Goal: Use online tool/utility: Use online tool/utility

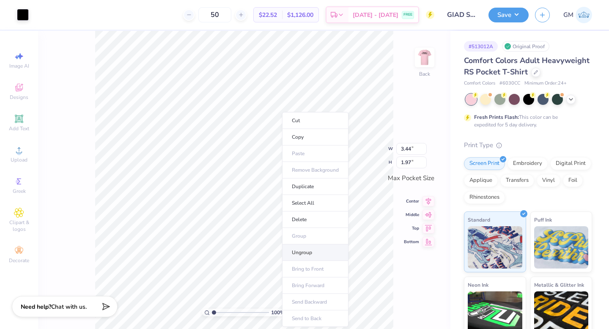
click at [309, 254] on li "Ungroup" at bounding box center [315, 252] width 66 height 16
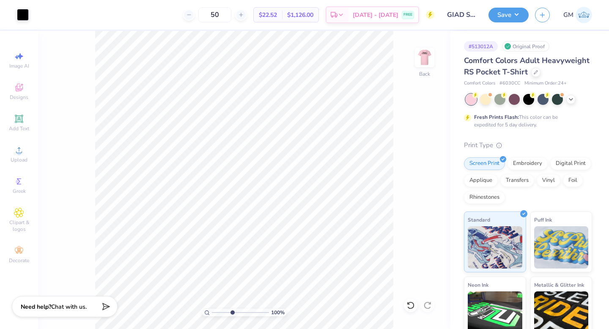
click at [232, 310] on input "range" at bounding box center [240, 313] width 57 height 8
type input "2.85"
click at [224, 311] on input "range" at bounding box center [240, 313] width 57 height 8
click at [17, 115] on icon at bounding box center [19, 119] width 10 height 10
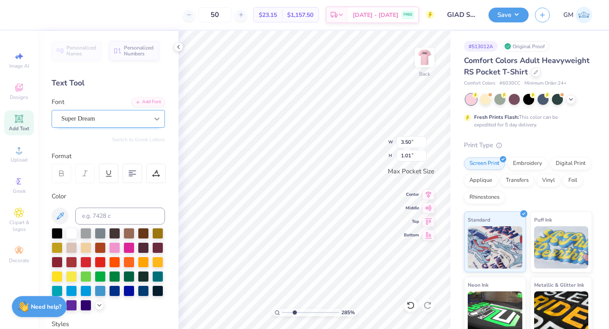
click at [153, 120] on icon at bounding box center [157, 119] width 8 height 8
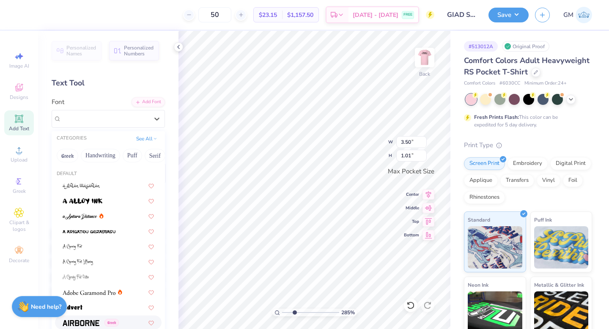
scroll to position [78, 0]
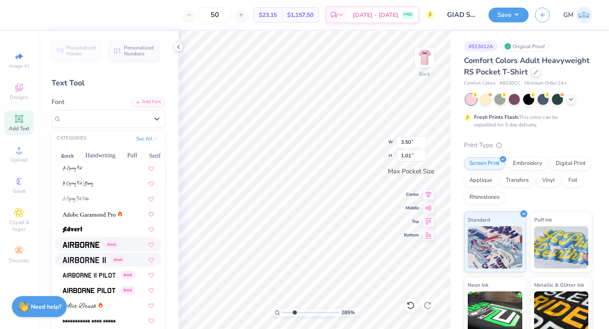
click at [92, 243] on img at bounding box center [81, 245] width 37 height 6
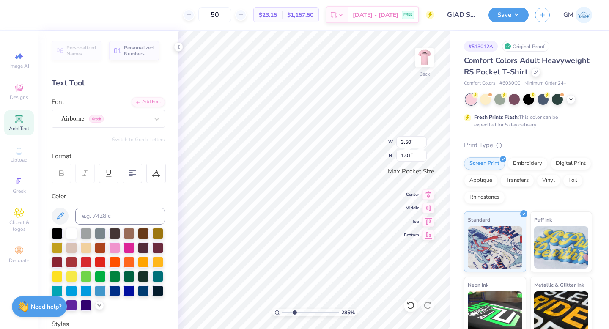
type input "3.35"
type input "1.06"
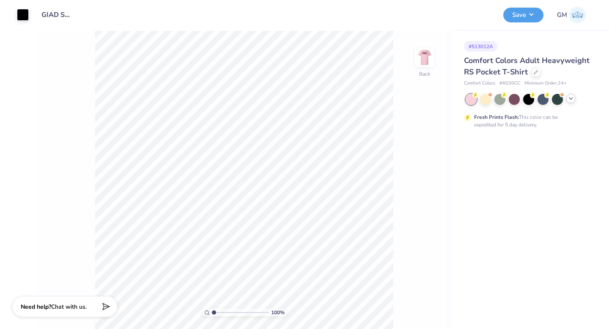
click at [571, 99] on icon at bounding box center [570, 98] width 7 height 7
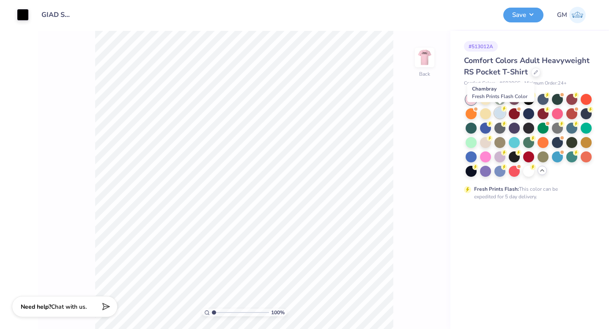
click at [499, 114] on div at bounding box center [499, 112] width 11 height 11
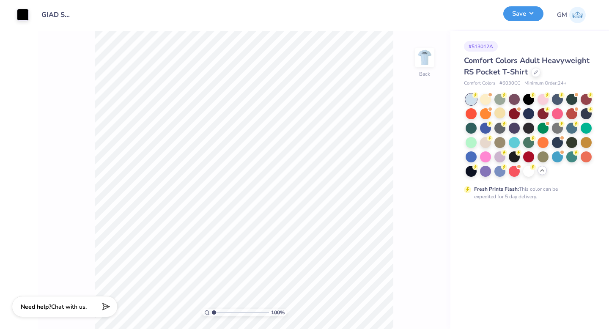
click at [514, 15] on button "Save" at bounding box center [523, 13] width 40 height 15
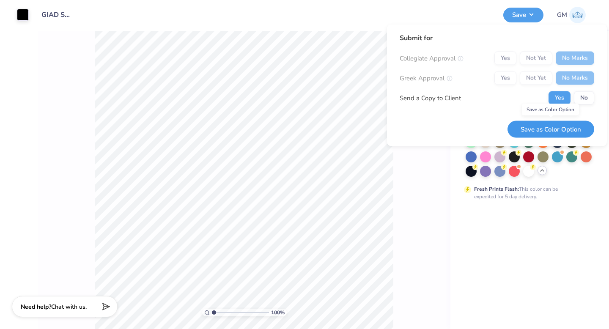
click at [569, 124] on button "Save as Color Option" at bounding box center [550, 128] width 87 height 17
